Goal: Information Seeking & Learning: Check status

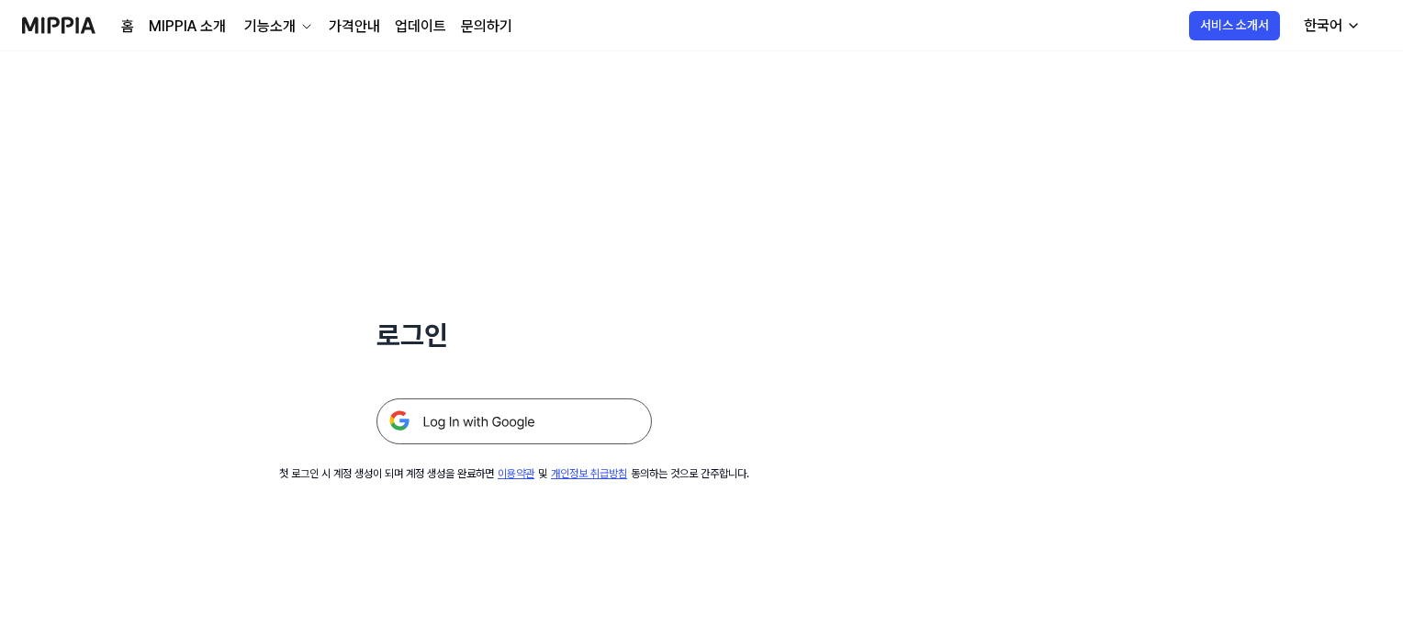
click at [442, 420] on img at bounding box center [513, 421] width 275 height 46
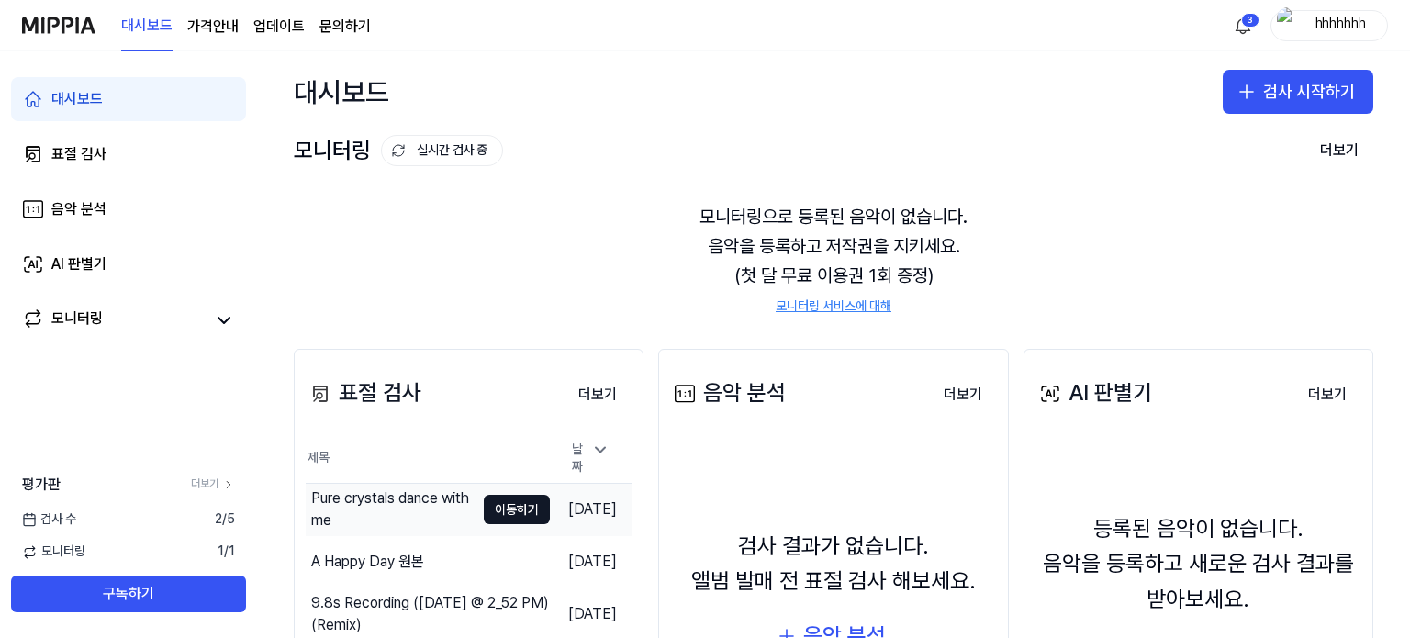
click at [387, 492] on div "Pure crystals dance with me" at bounding box center [392, 509] width 163 height 44
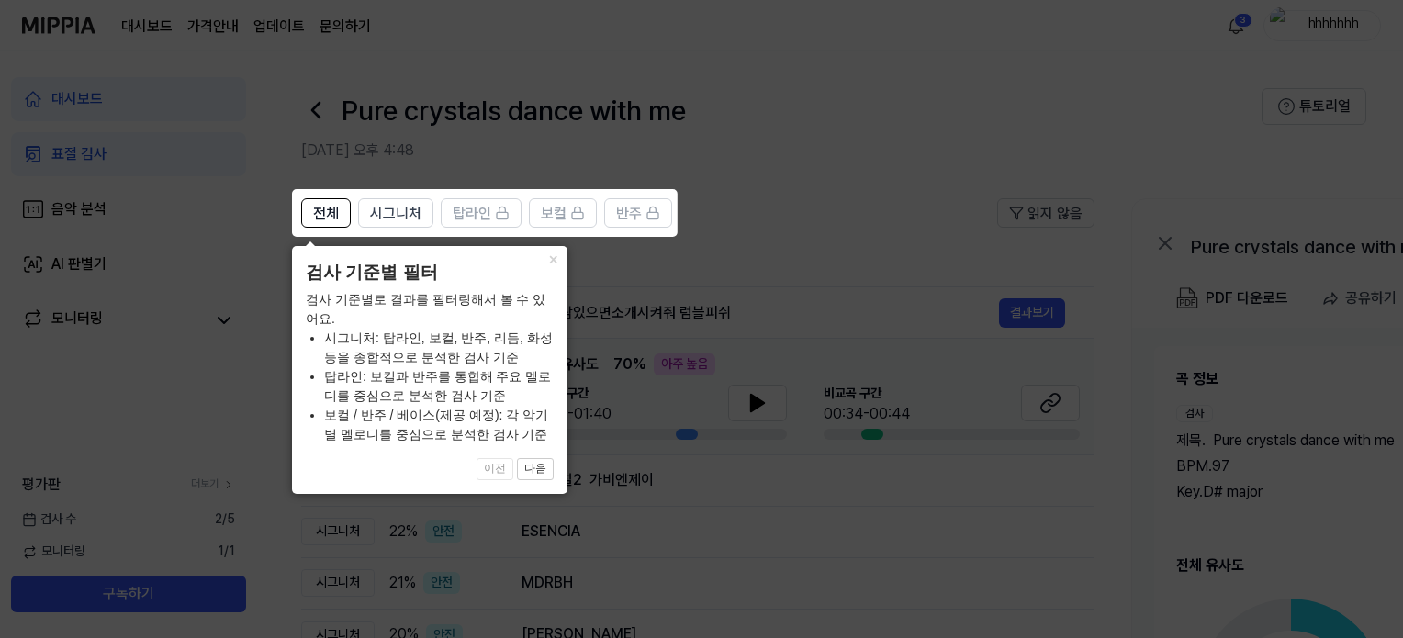
click at [753, 373] on icon at bounding box center [705, 319] width 1410 height 638
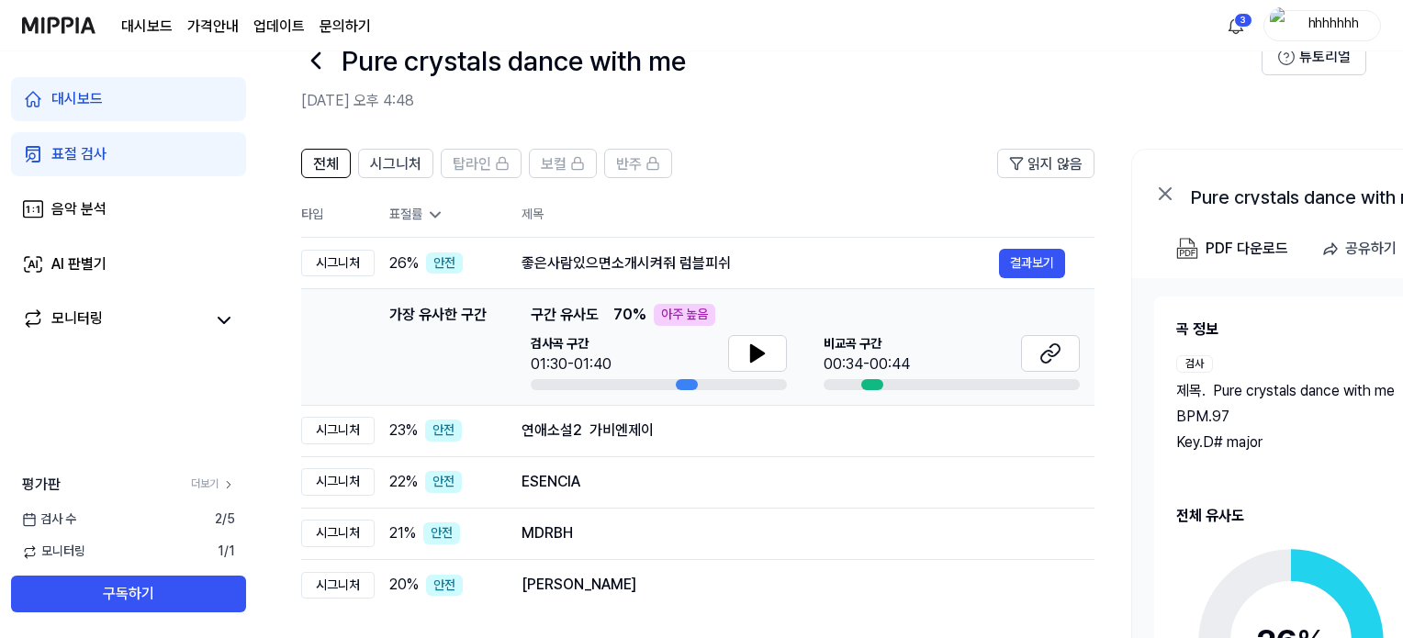
scroll to position [92, 0]
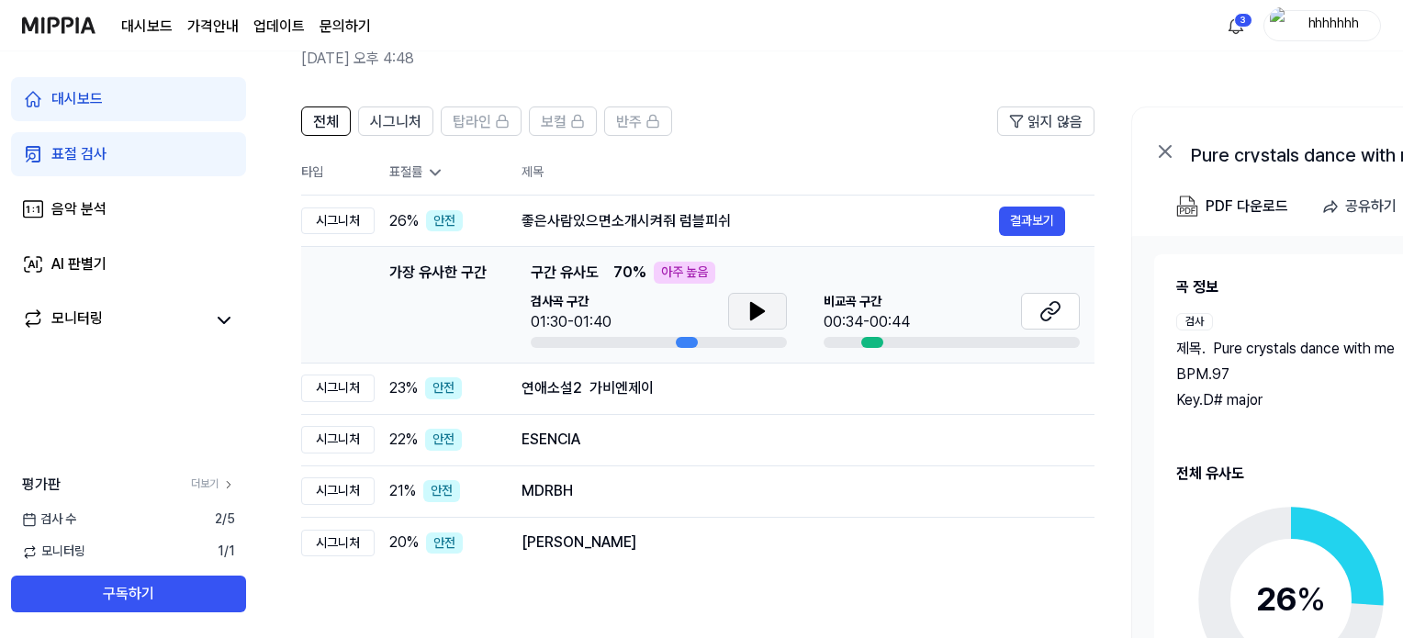
click at [753, 308] on icon at bounding box center [757, 311] width 13 height 17
click at [744, 308] on button at bounding box center [757, 311] width 59 height 37
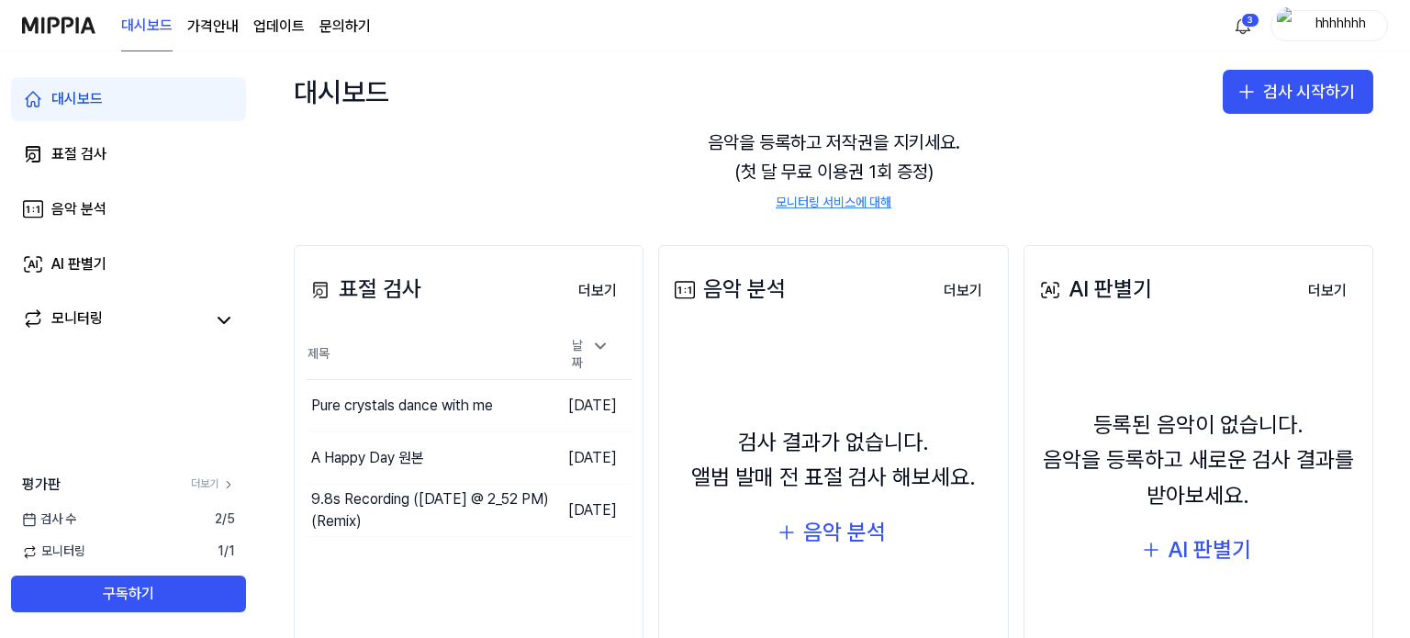
scroll to position [184, 0]
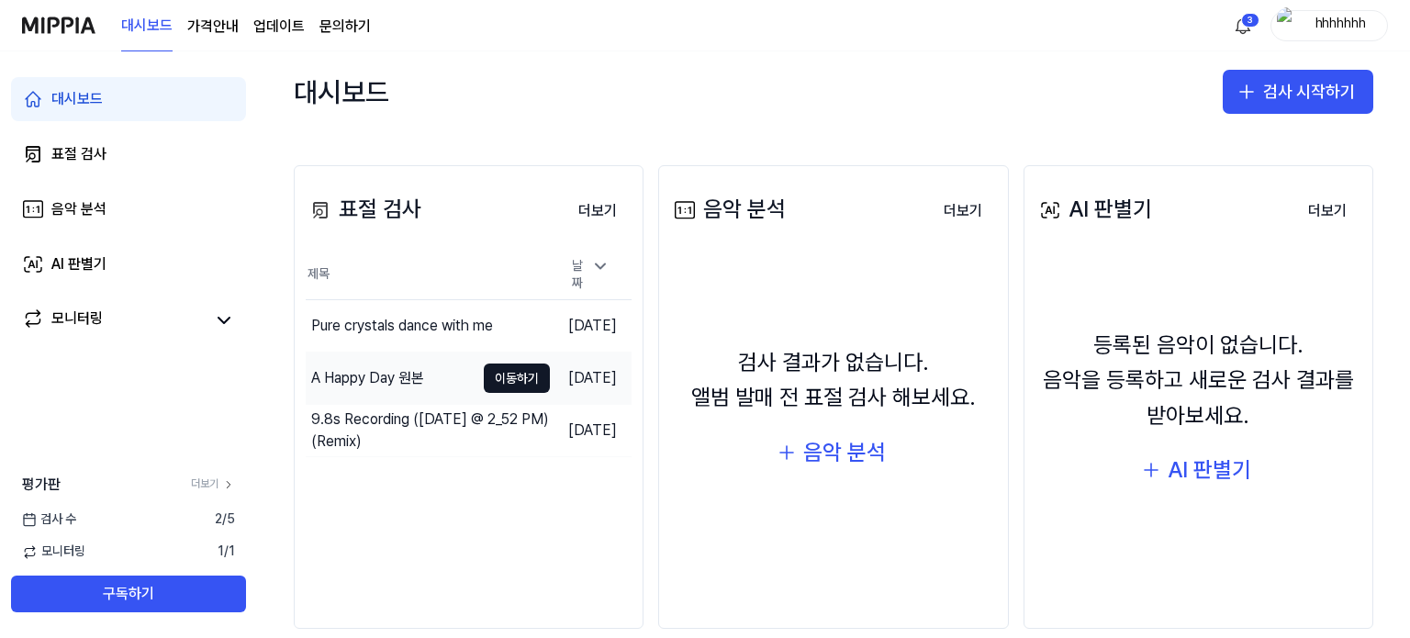
click at [415, 377] on div "A Happy Day 원본" at bounding box center [367, 378] width 113 height 22
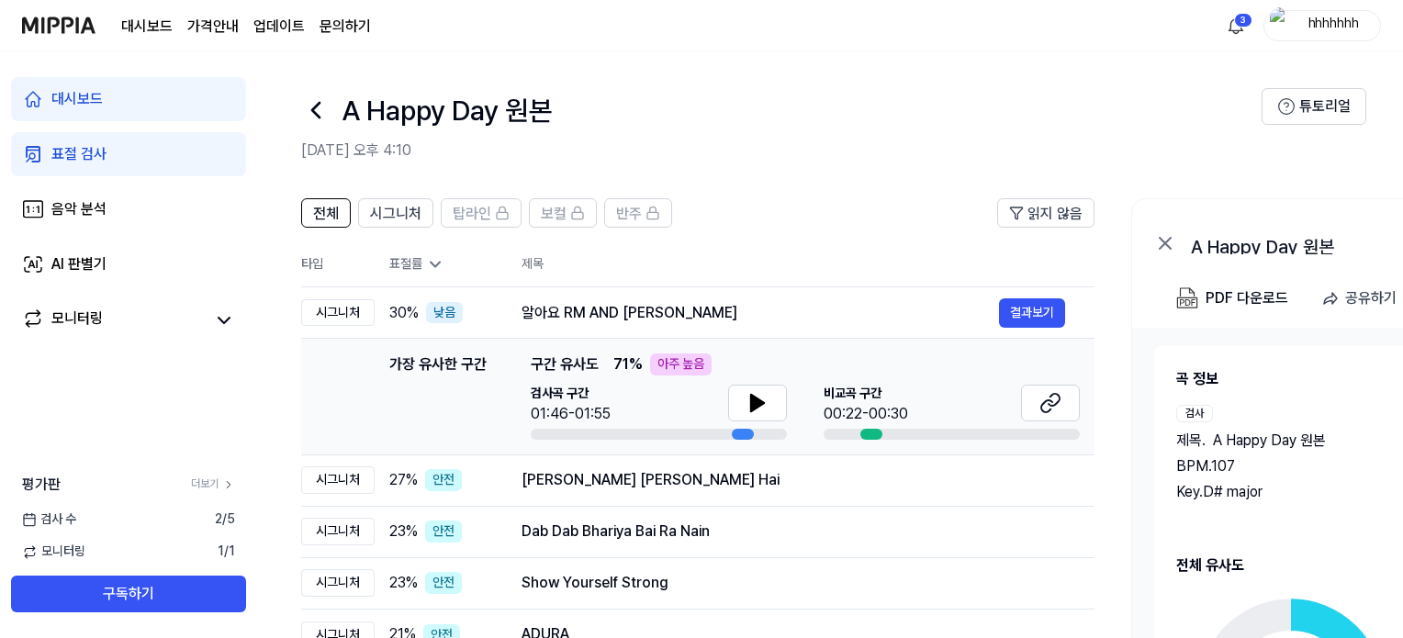
click at [724, 391] on div "검사곡 구간 01:46-01:55" at bounding box center [659, 405] width 256 height 40
click at [735, 399] on button at bounding box center [757, 403] width 59 height 37
click at [1039, 406] on icon at bounding box center [1050, 403] width 22 height 22
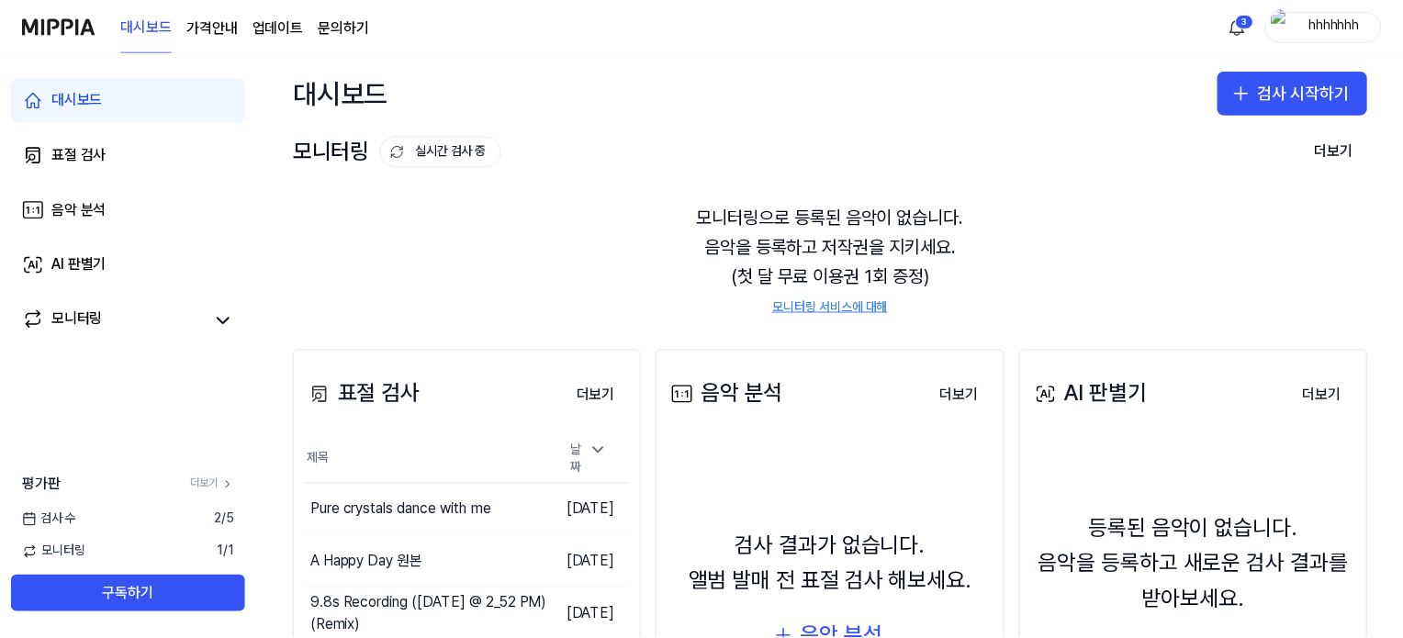
scroll to position [210, 0]
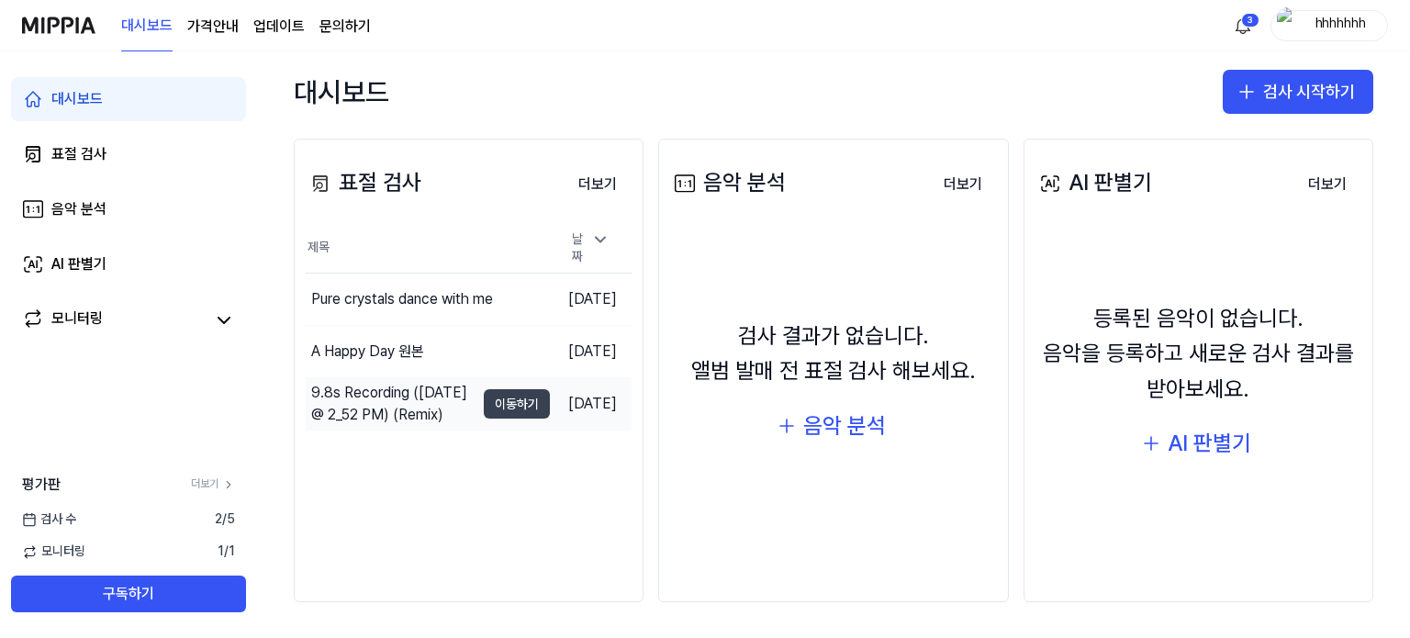
click at [486, 391] on button "이동하기" at bounding box center [517, 403] width 66 height 29
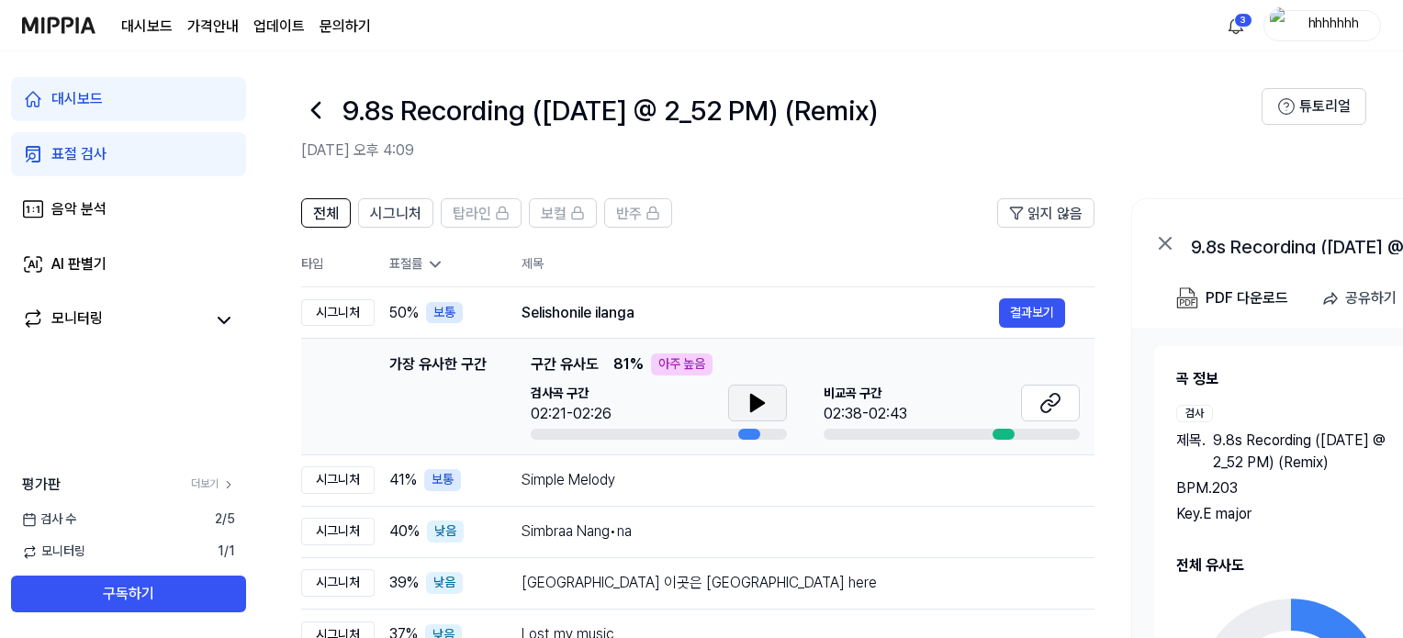
click at [749, 394] on icon at bounding box center [757, 403] width 22 height 22
click at [748, 499] on td "Simple Melody 결과보기" at bounding box center [793, 479] width 602 height 51
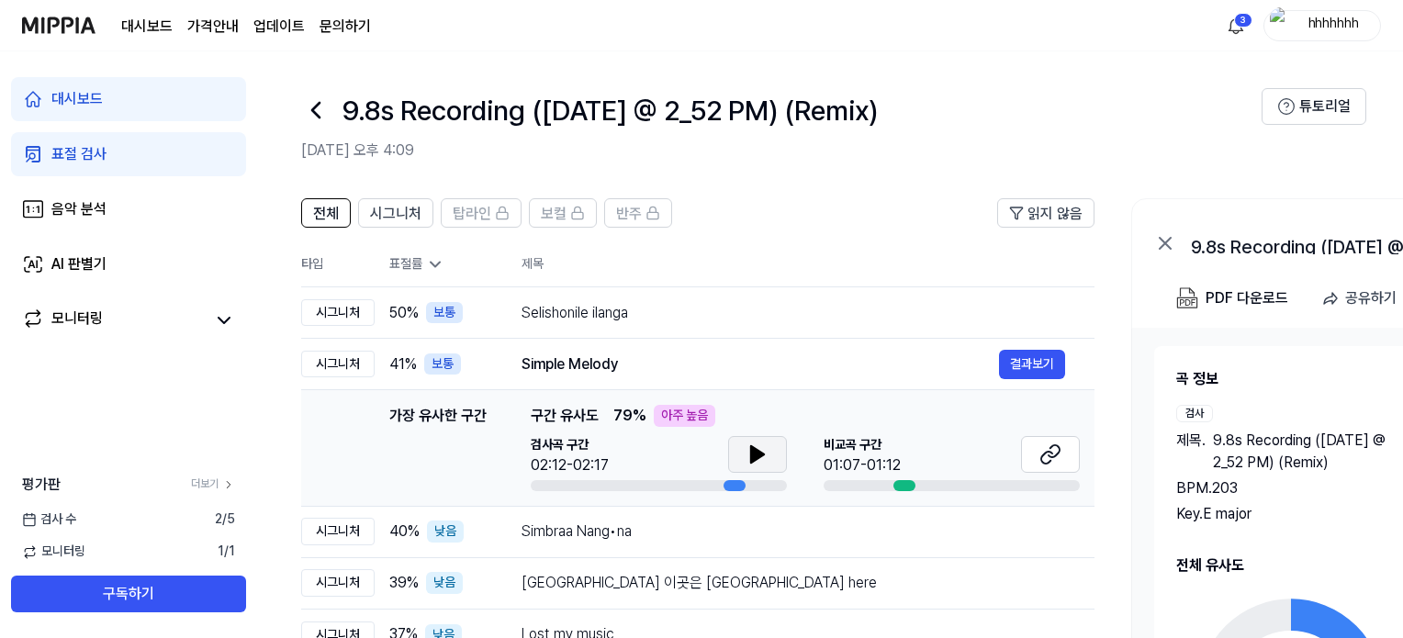
click at [756, 440] on button at bounding box center [757, 454] width 59 height 37
click at [756, 453] on icon at bounding box center [757, 454] width 22 height 22
click at [758, 315] on div "Selishonile ilanga" at bounding box center [759, 313] width 477 height 22
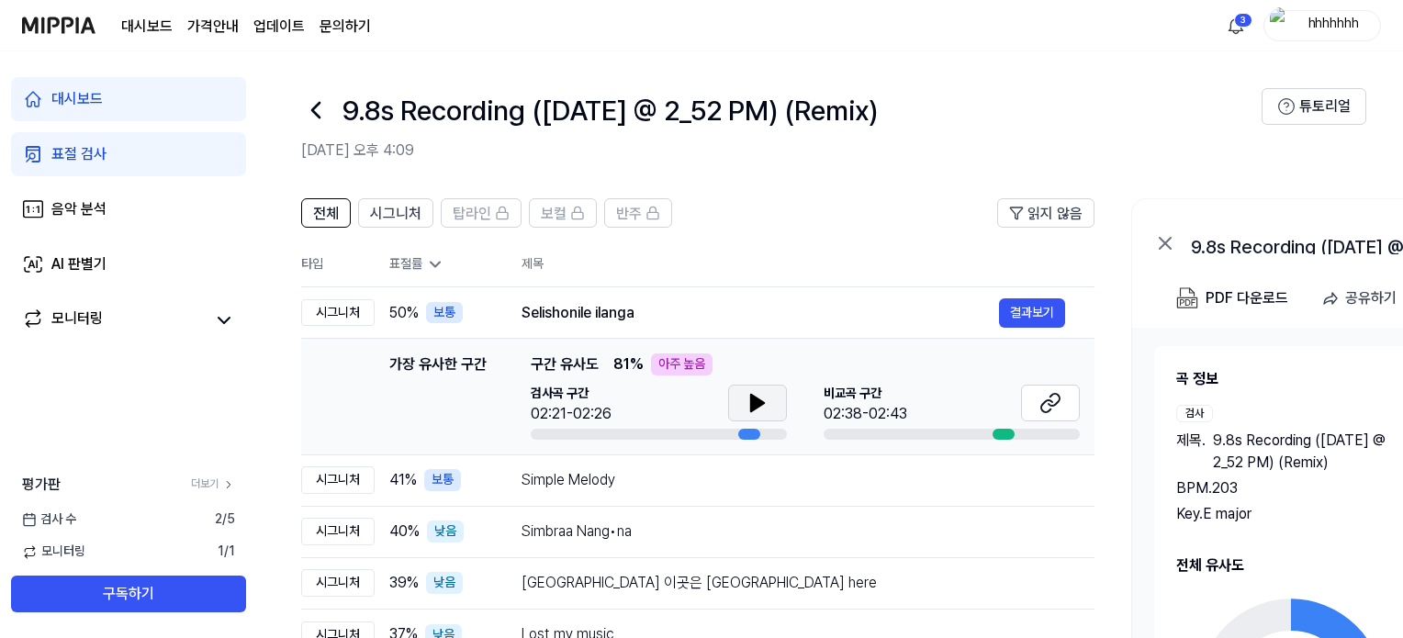
click at [741, 408] on button at bounding box center [757, 403] width 59 height 37
click at [1047, 393] on icon at bounding box center [1050, 403] width 22 height 22
click at [758, 411] on icon at bounding box center [757, 403] width 22 height 22
click at [342, 21] on link "문의하기" at bounding box center [344, 27] width 51 height 22
click at [316, 113] on icon at bounding box center [315, 110] width 7 height 15
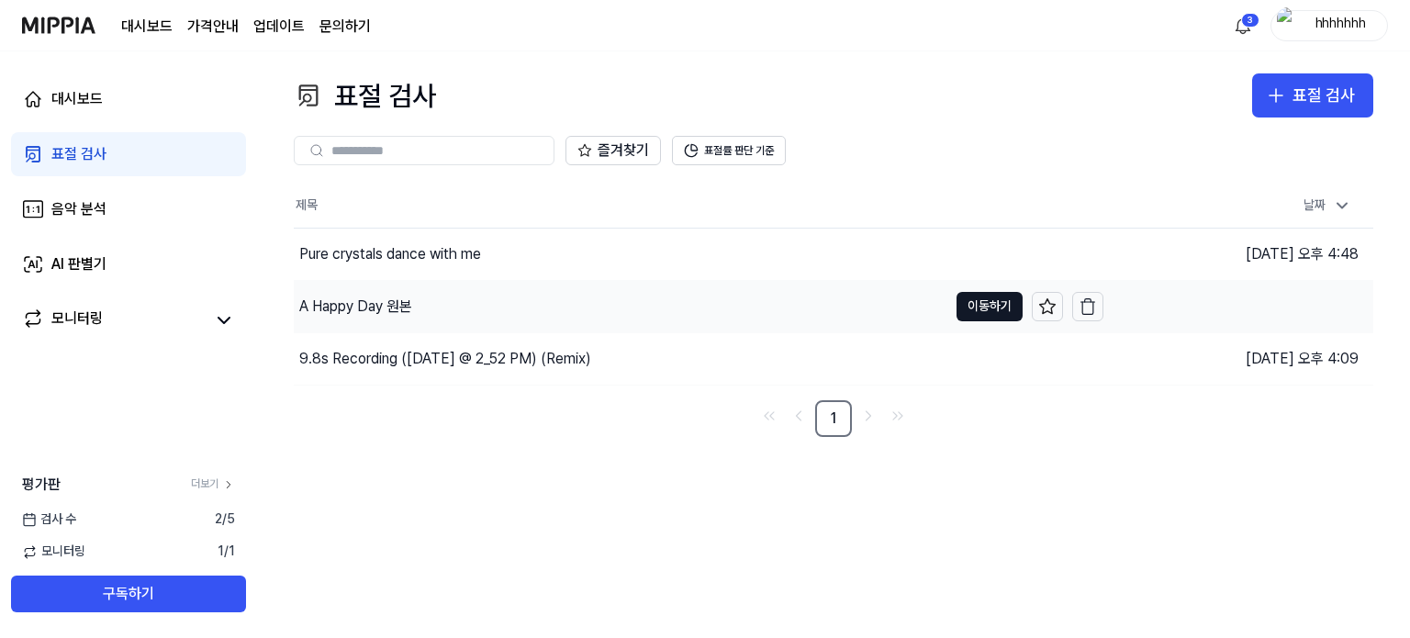
click at [402, 319] on div "A Happy Day 원본" at bounding box center [621, 306] width 654 height 51
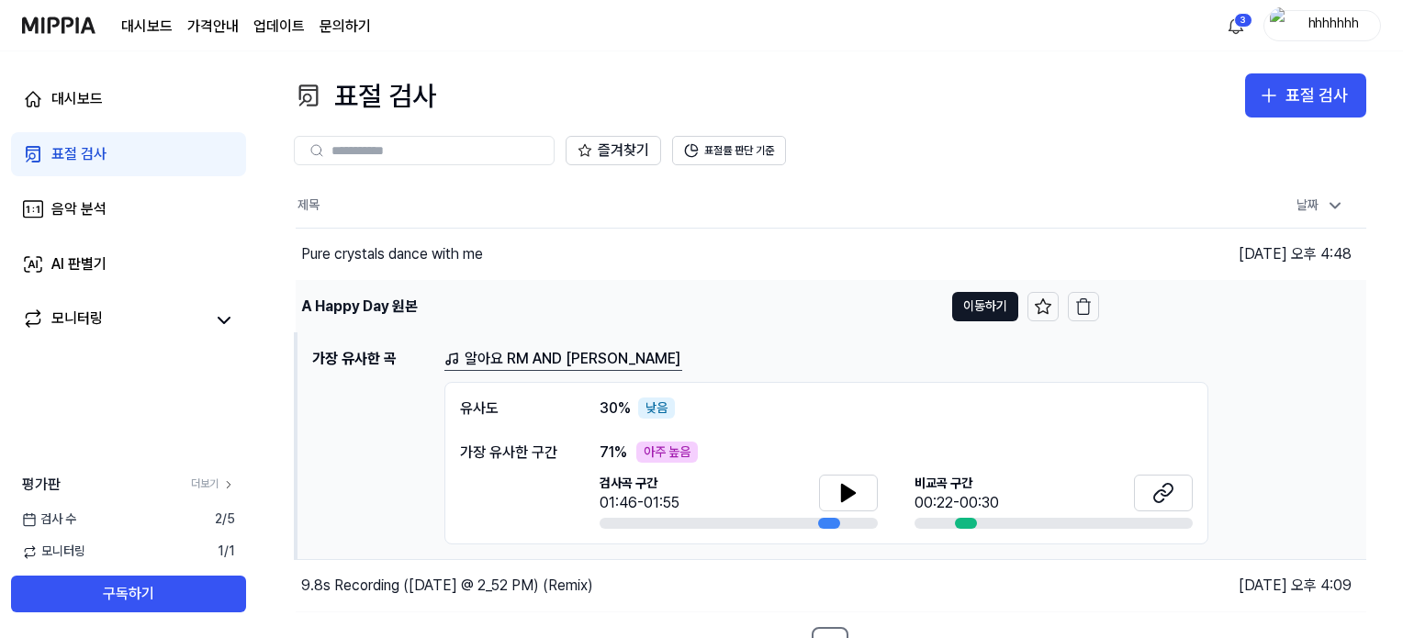
click at [543, 293] on div "A Happy Day 원본" at bounding box center [619, 306] width 647 height 51
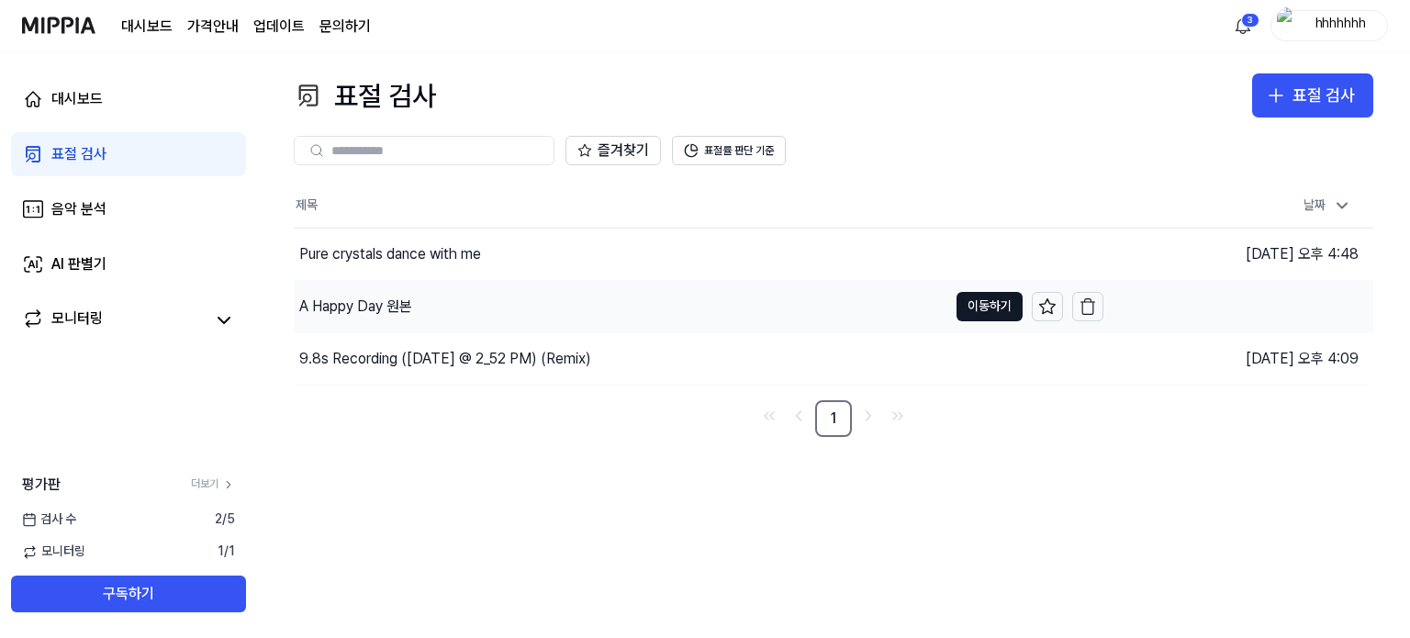
click at [543, 293] on div "A Happy Day 원본" at bounding box center [621, 306] width 654 height 51
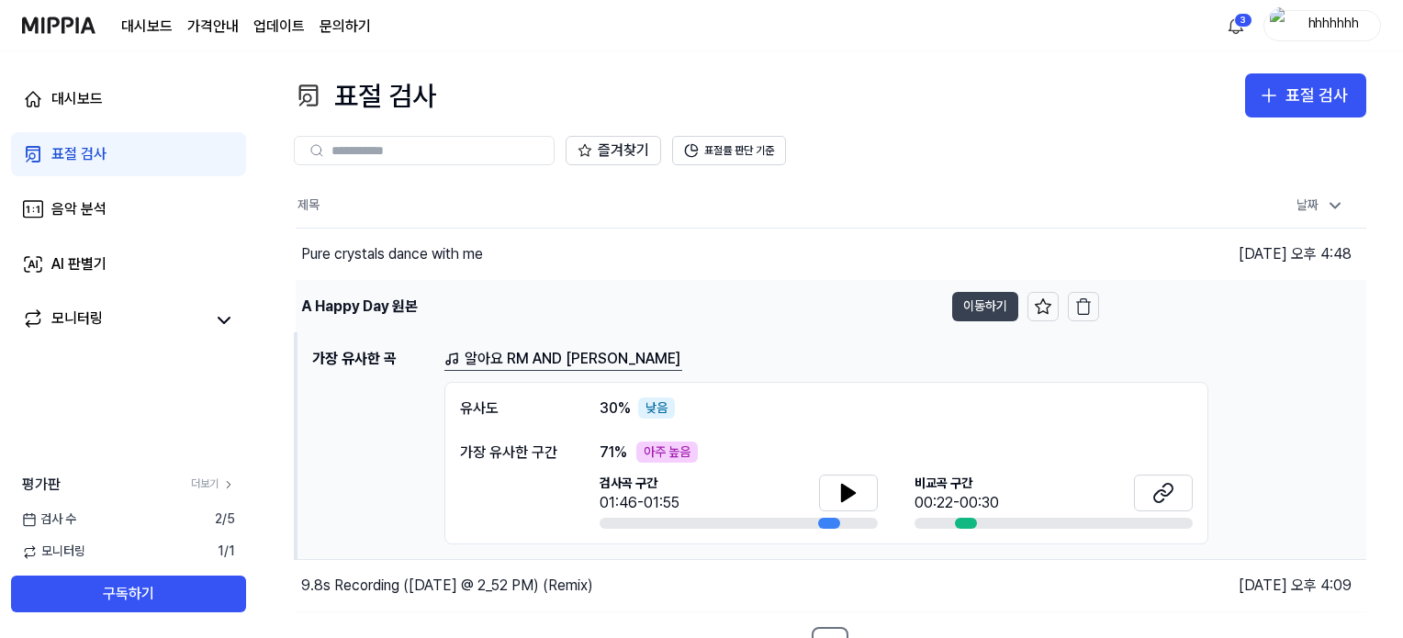
click at [983, 298] on button "이동하기" at bounding box center [985, 306] width 66 height 29
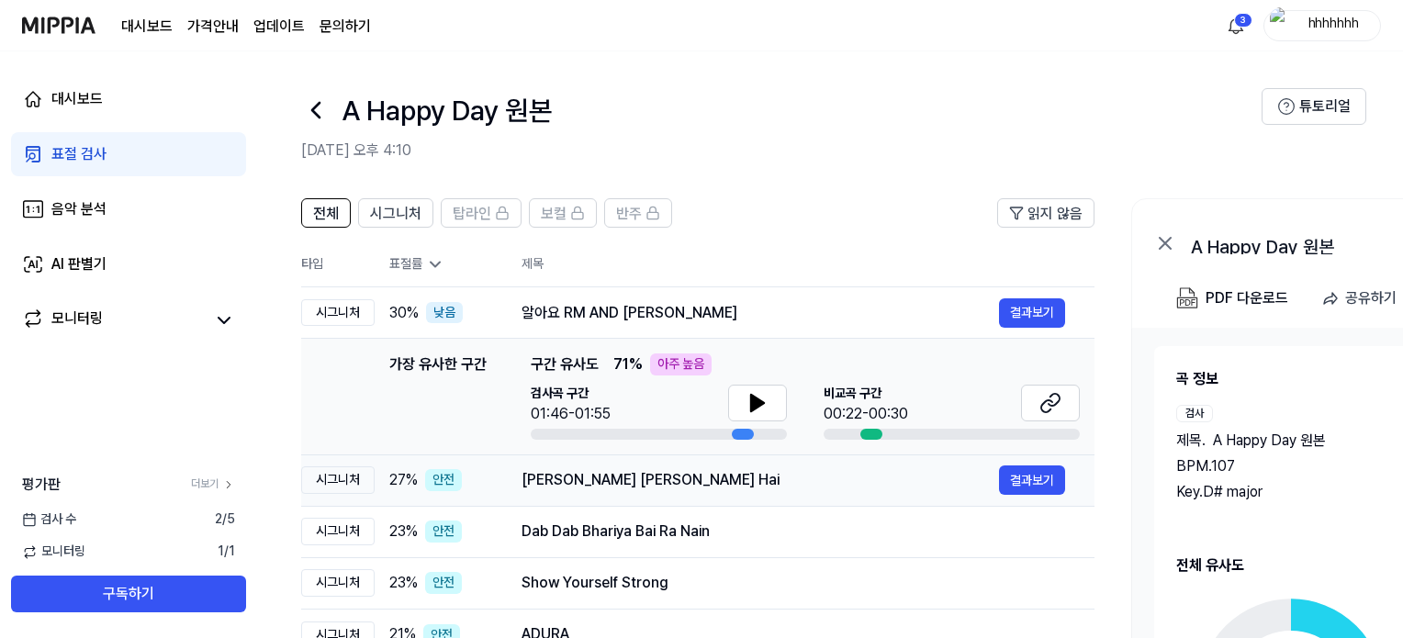
click at [726, 484] on div "[PERSON_NAME] [PERSON_NAME] Hai" at bounding box center [759, 480] width 477 height 22
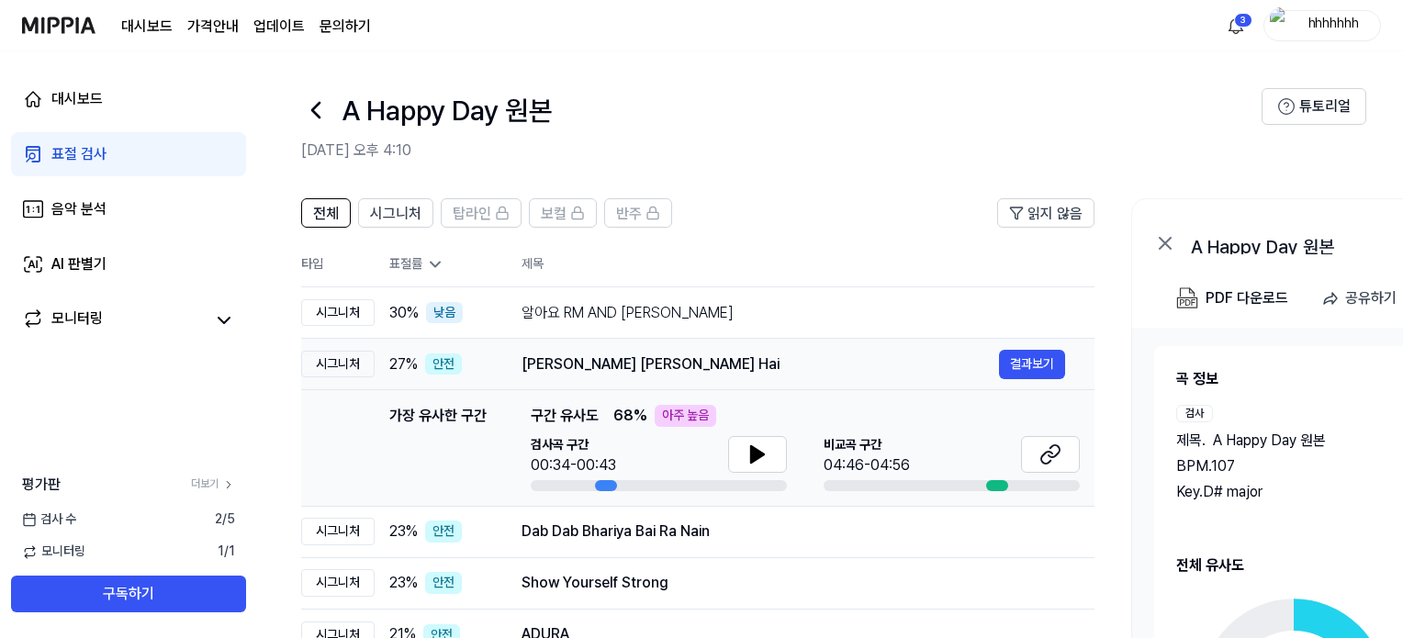
click at [724, 340] on td "[PERSON_NAME] [PERSON_NAME] Hai 결과보기" at bounding box center [793, 364] width 602 height 51
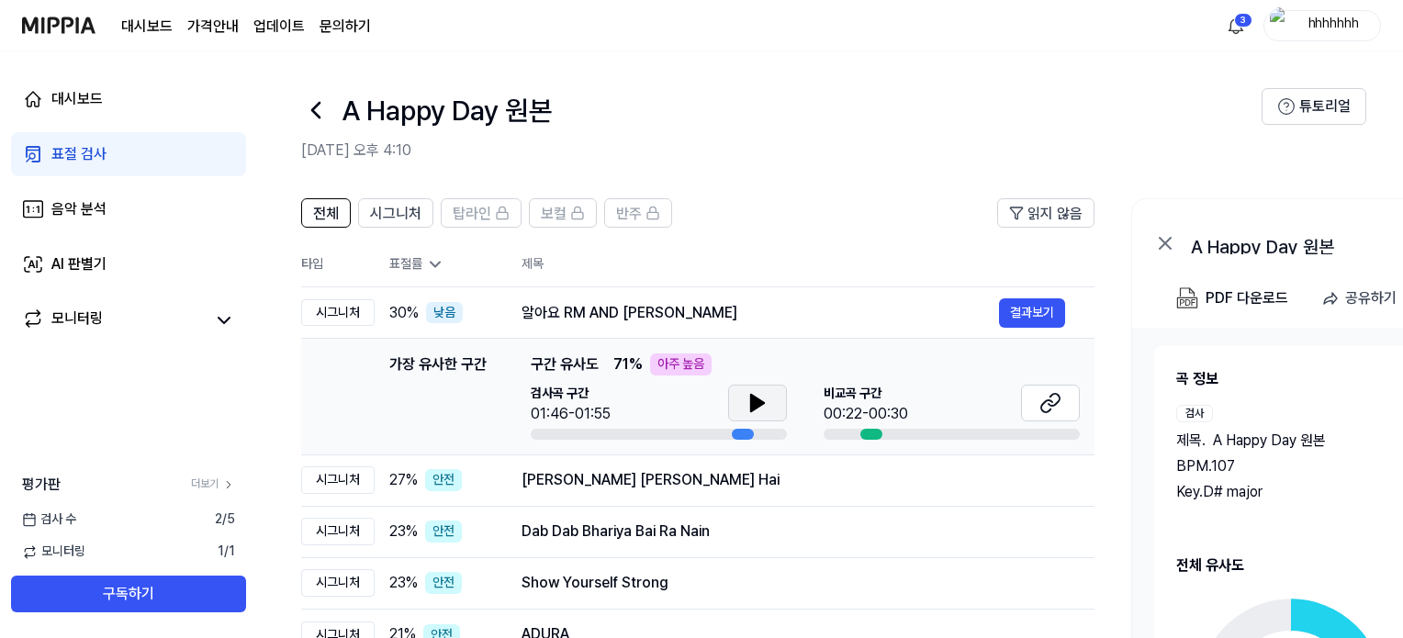
click at [756, 416] on button at bounding box center [757, 403] width 59 height 37
drag, startPoint x: 759, startPoint y: 401, endPoint x: 783, endPoint y: 406, distance: 24.3
click at [760, 403] on icon at bounding box center [761, 403] width 4 height 15
click at [1054, 397] on icon at bounding box center [1050, 403] width 22 height 22
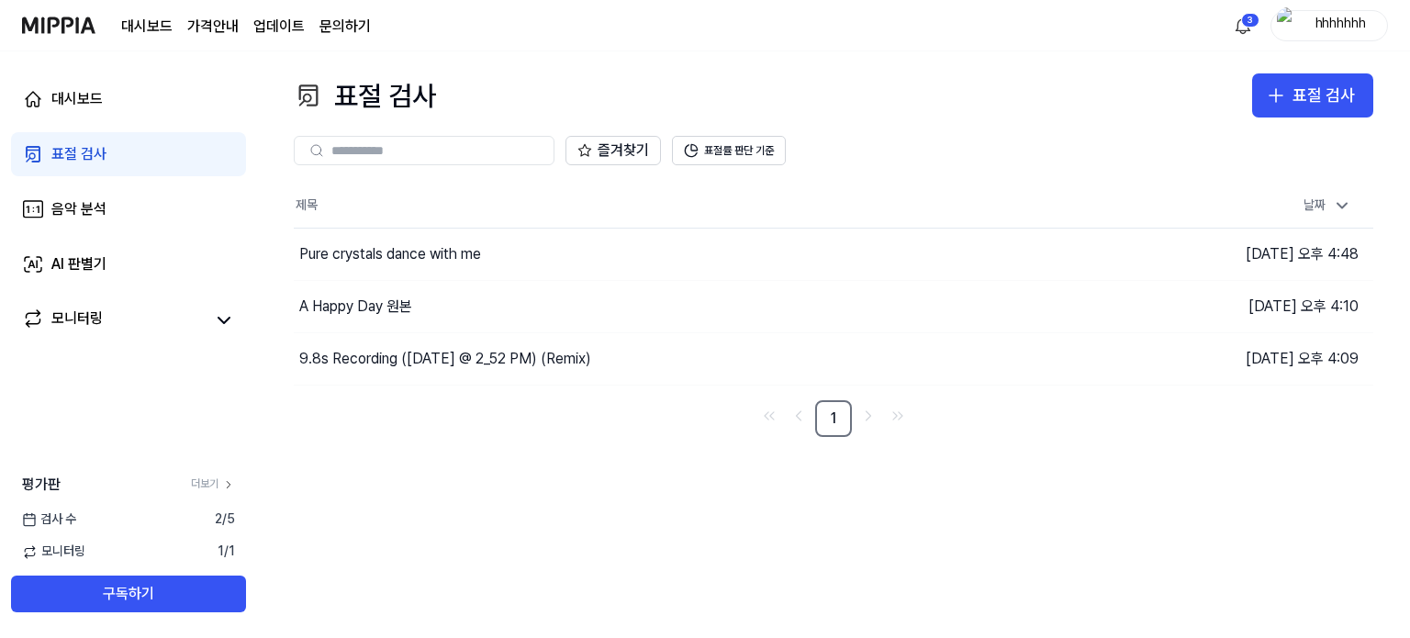
click at [99, 157] on div "표절 검사" at bounding box center [78, 154] width 55 height 22
click at [85, 36] on img at bounding box center [58, 25] width 73 height 50
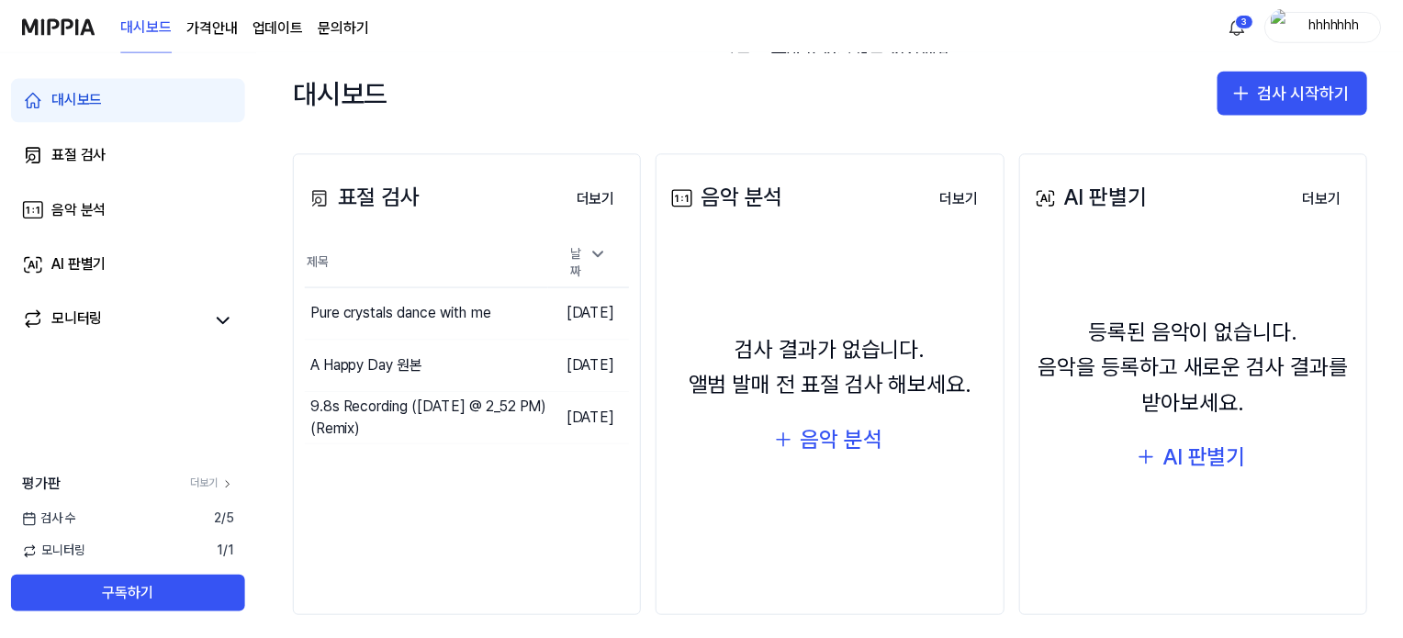
scroll to position [210, 0]
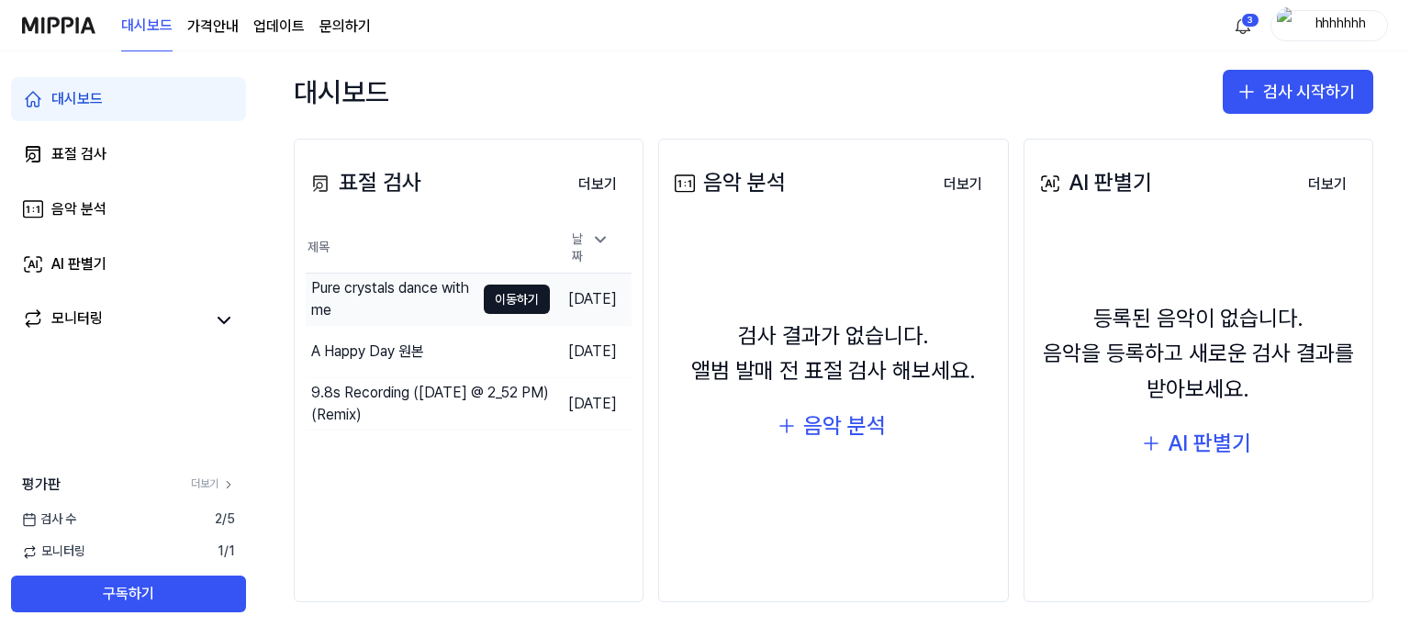
click at [412, 274] on div "Pure crystals dance with me" at bounding box center [390, 299] width 169 height 51
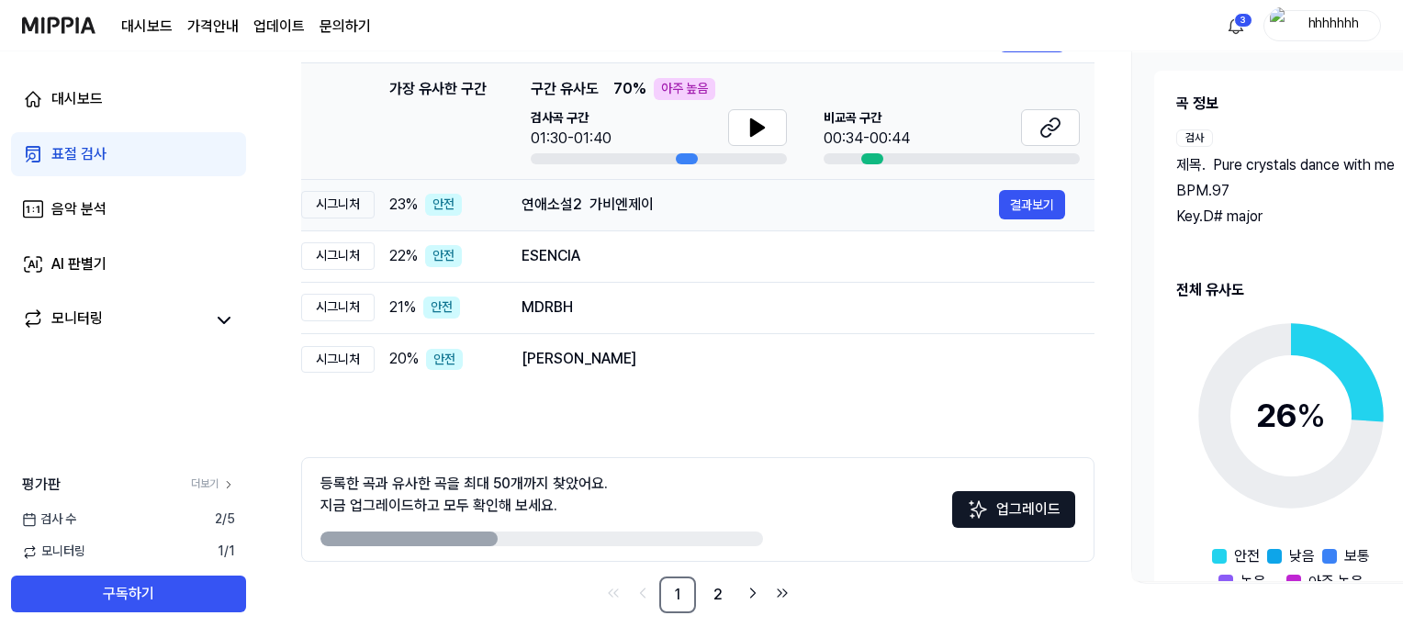
scroll to position [286, 0]
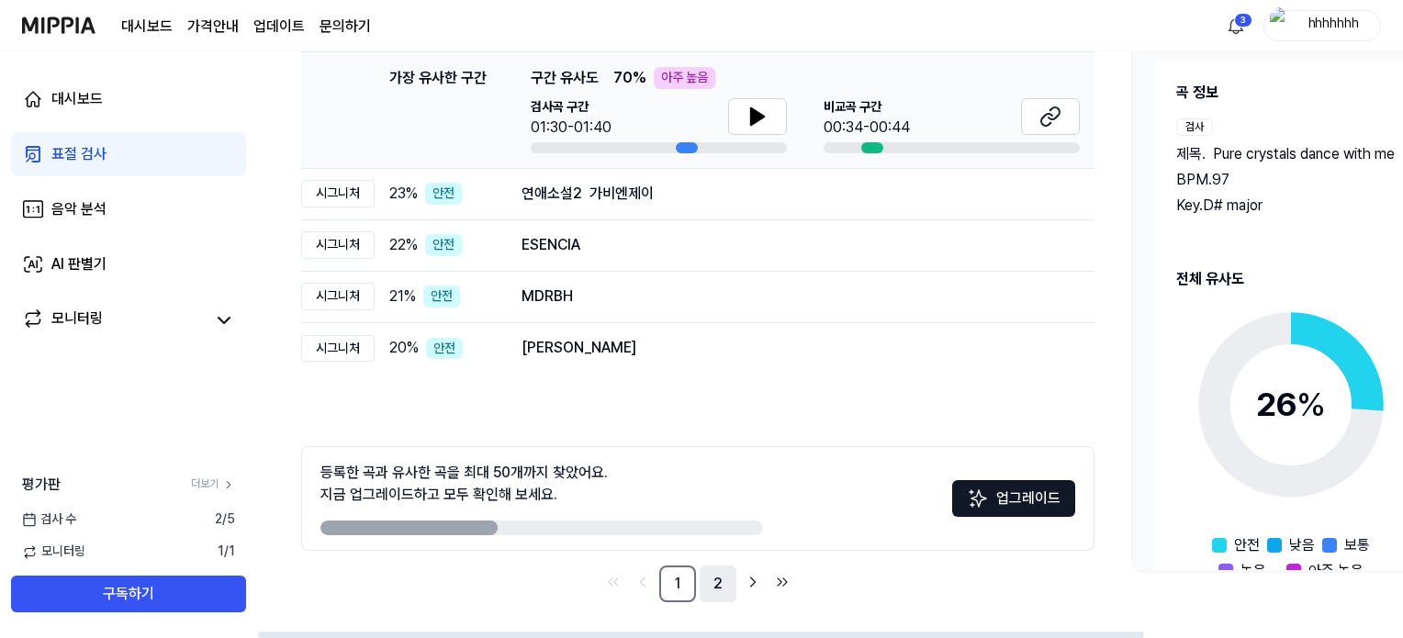
click at [721, 584] on link "2" at bounding box center [718, 583] width 37 height 37
